Goal: Task Accomplishment & Management: Manage account settings

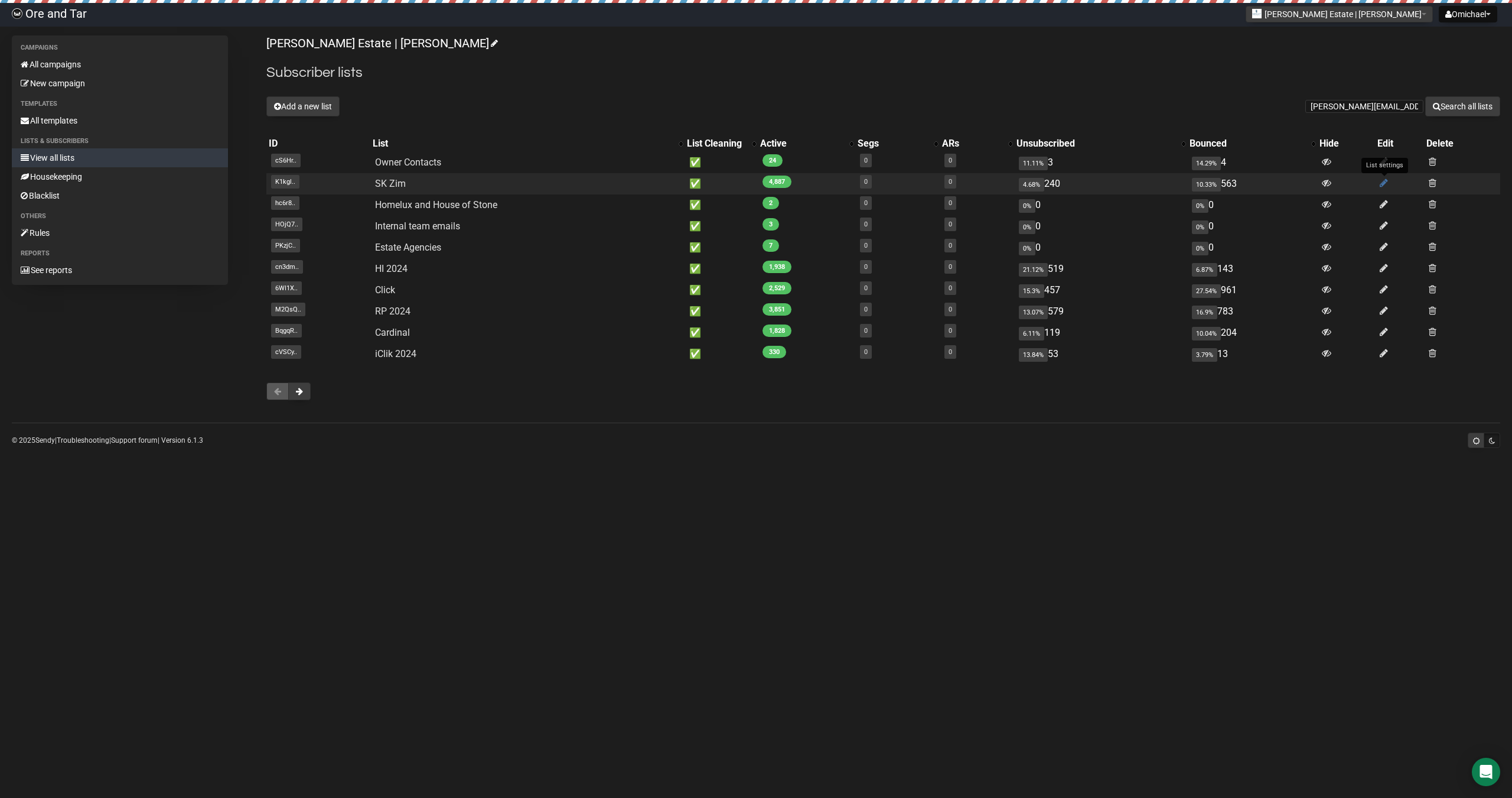
click at [1383, 185] on icon at bounding box center [1383, 183] width 8 height 10
click at [379, 188] on link "SK Zim" at bounding box center [390, 183] width 31 height 12
click at [383, 180] on link "SK Zim" at bounding box center [390, 183] width 31 height 12
click at [375, 179] on link "SK Zim" at bounding box center [390, 183] width 31 height 12
